Goal: Check status: Check status

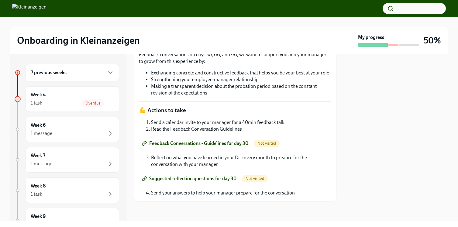
scroll to position [160, 0]
click at [108, 77] on div "7 previous weeks" at bounding box center [73, 73] width 94 height 18
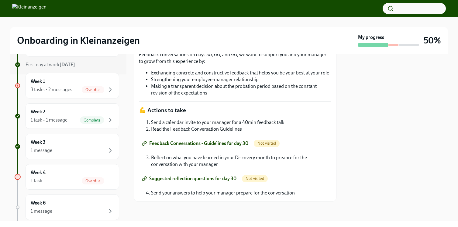
scroll to position [147, 0]
click at [72, 85] on div "3 tasks • 2 messages" at bounding box center [52, 88] width 42 height 7
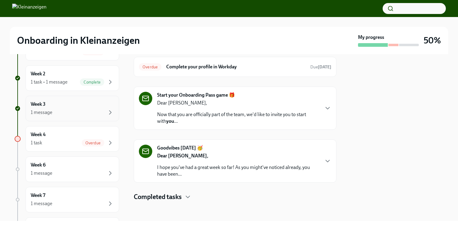
scroll to position [194, 0]
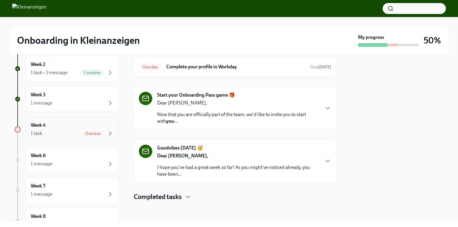
click at [59, 125] on div "Week 4 1 task Overdue" at bounding box center [72, 129] width 83 height 15
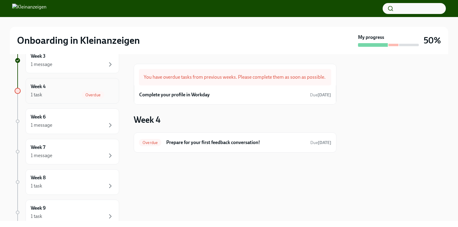
scroll to position [240, 0]
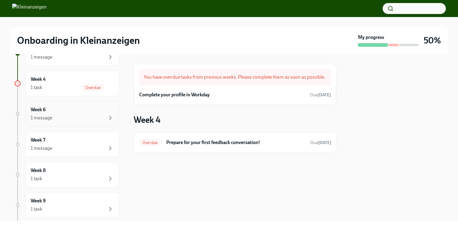
click at [60, 124] on div "Week 6 1 message" at bounding box center [73, 114] width 94 height 26
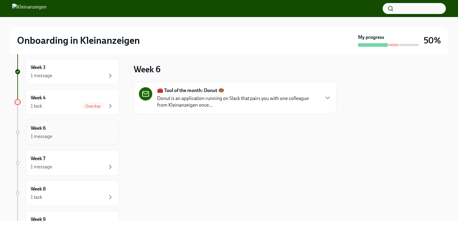
scroll to position [216, 0]
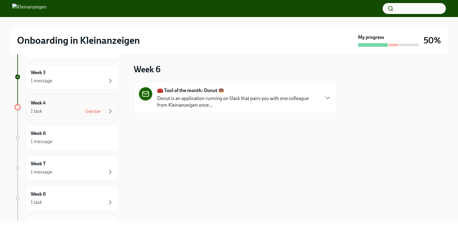
click at [63, 110] on div "1 task Overdue" at bounding box center [72, 111] width 83 height 7
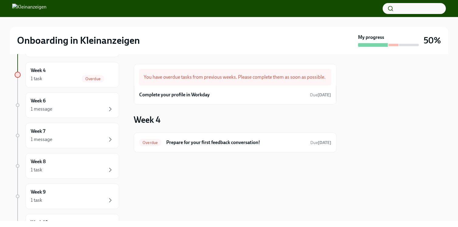
scroll to position [245, 0]
